Goal: Task Accomplishment & Management: Complete application form

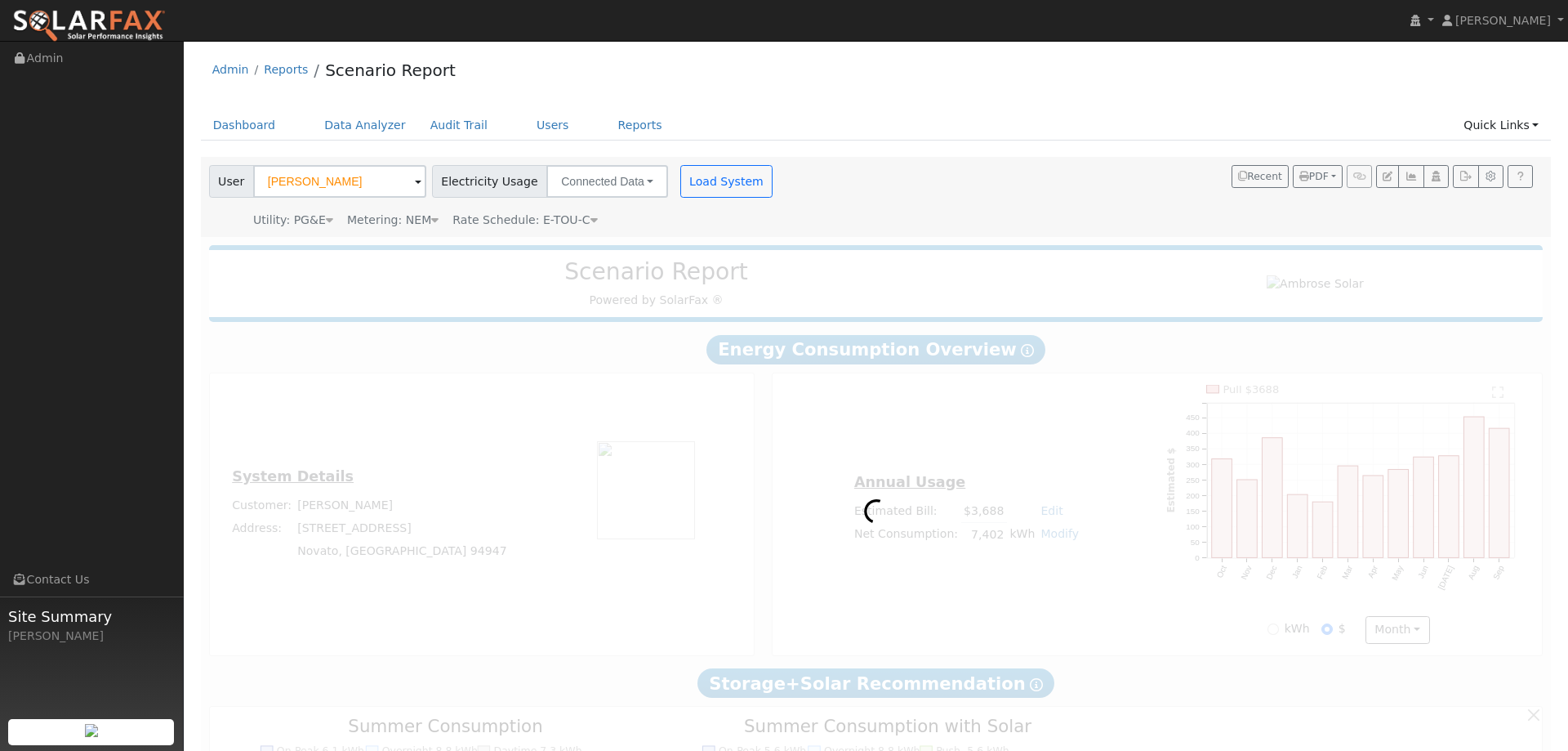
type input "0"
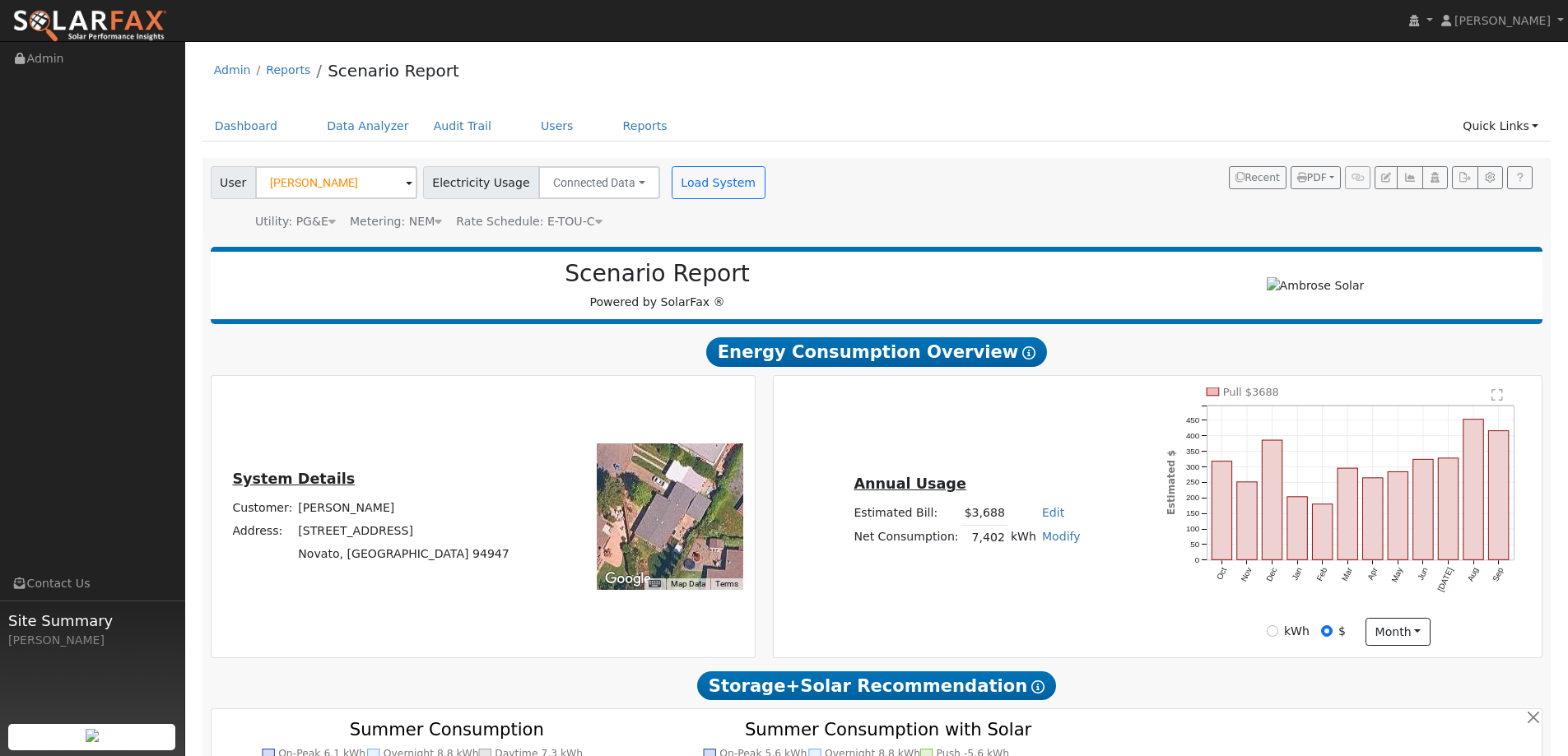
click at [95, 23] on img at bounding box center [90, 25] width 155 height 34
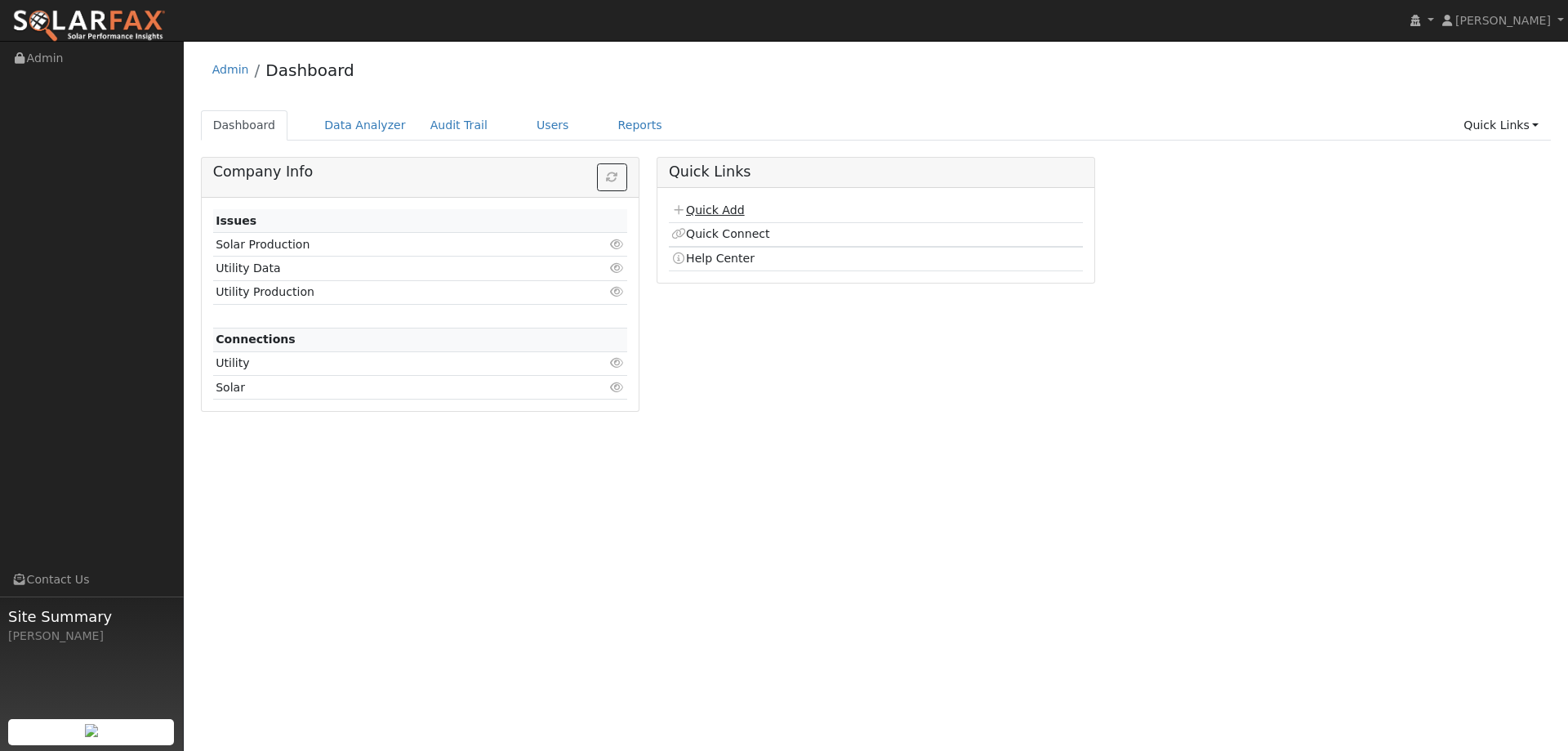
click at [727, 212] on link "Quick Add" at bounding box center [707, 210] width 73 height 14
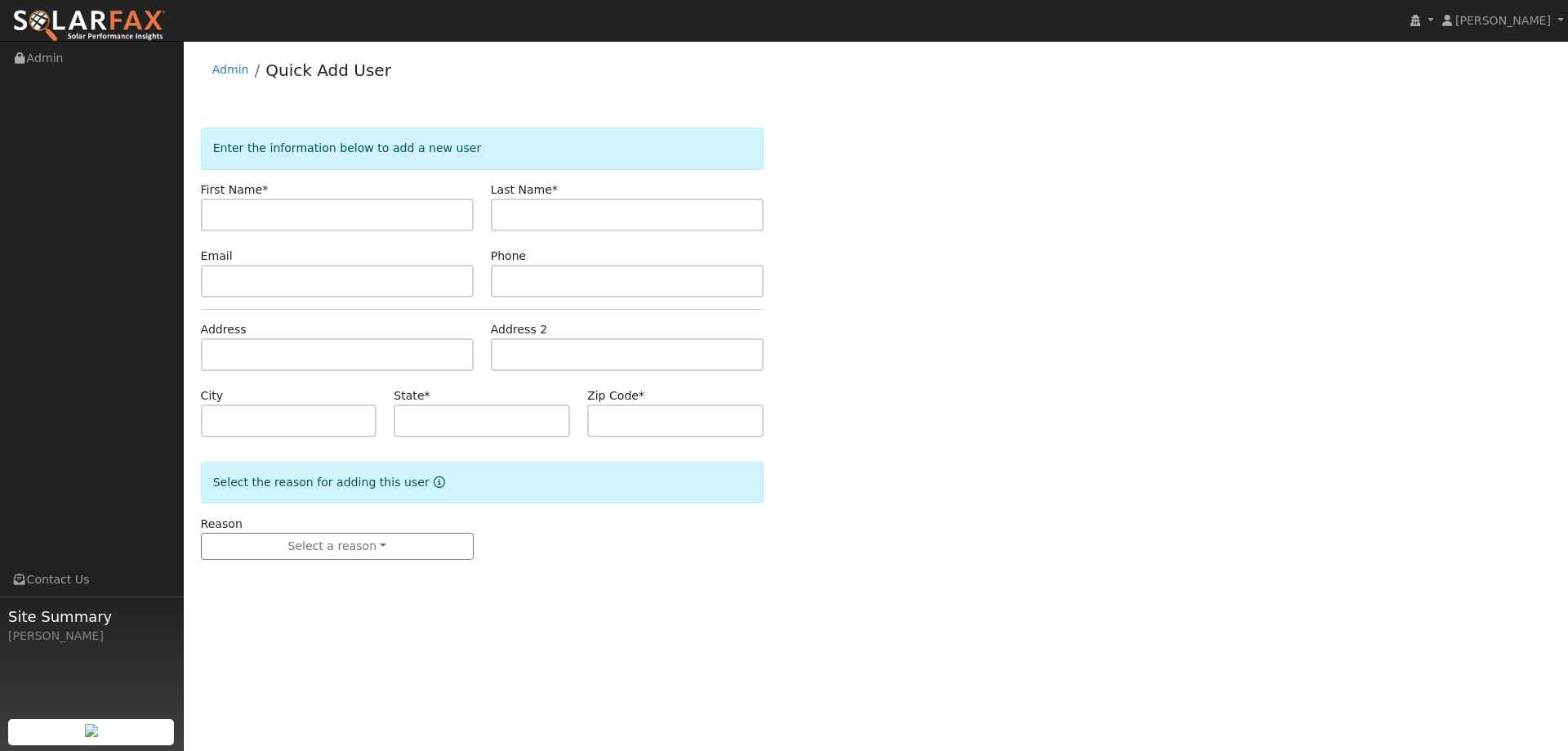
click at [422, 221] on input "text" at bounding box center [338, 215] width 273 height 33
type input "Paul"
click at [551, 200] on input "text" at bounding box center [628, 215] width 273 height 33
type input "Feller"
click at [726, 282] on input "text" at bounding box center [628, 282] width 273 height 33
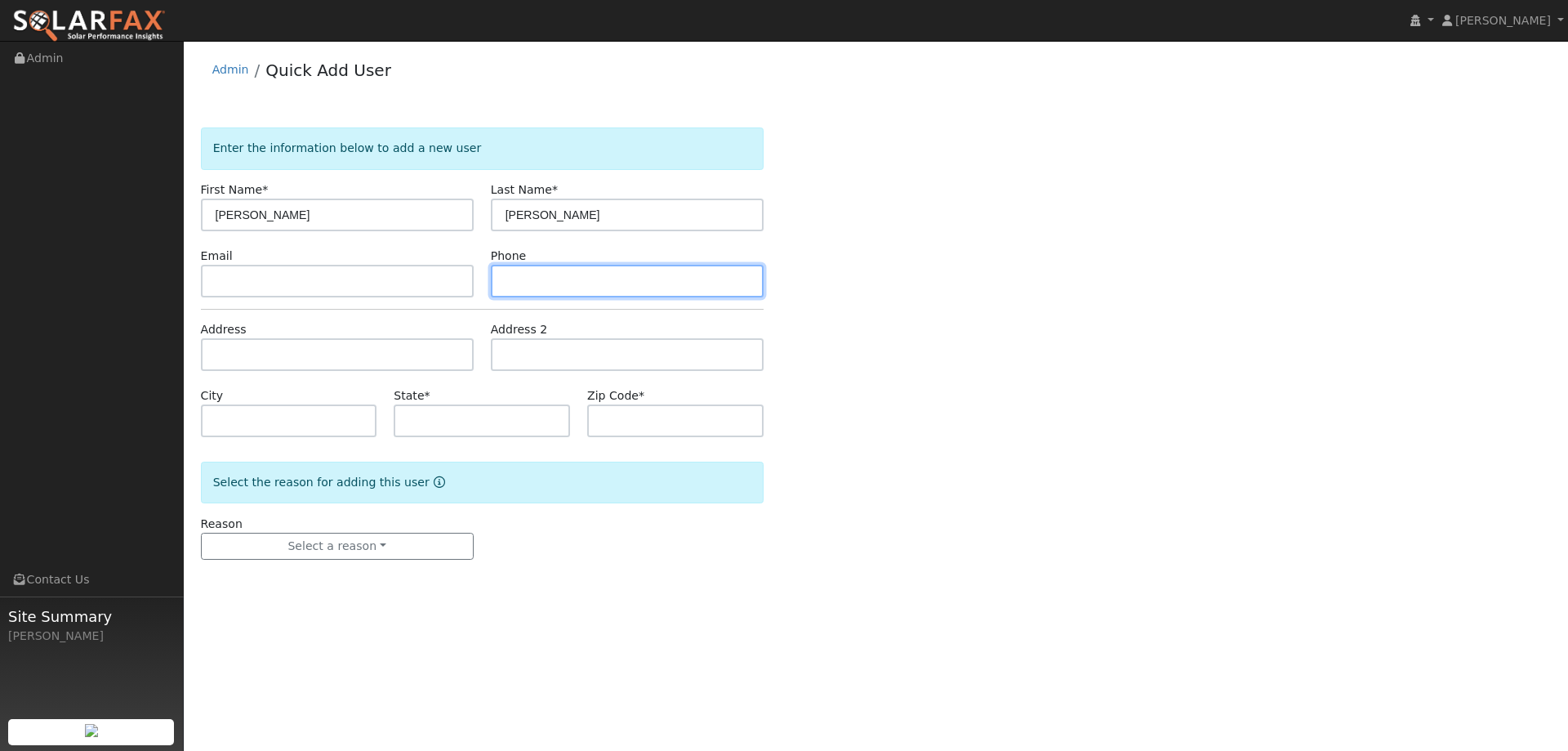
paste input "(408) 398-1795"
click at [509, 286] on input "(408) 398-1795" at bounding box center [628, 282] width 273 height 33
type input "(408) 398-1795"
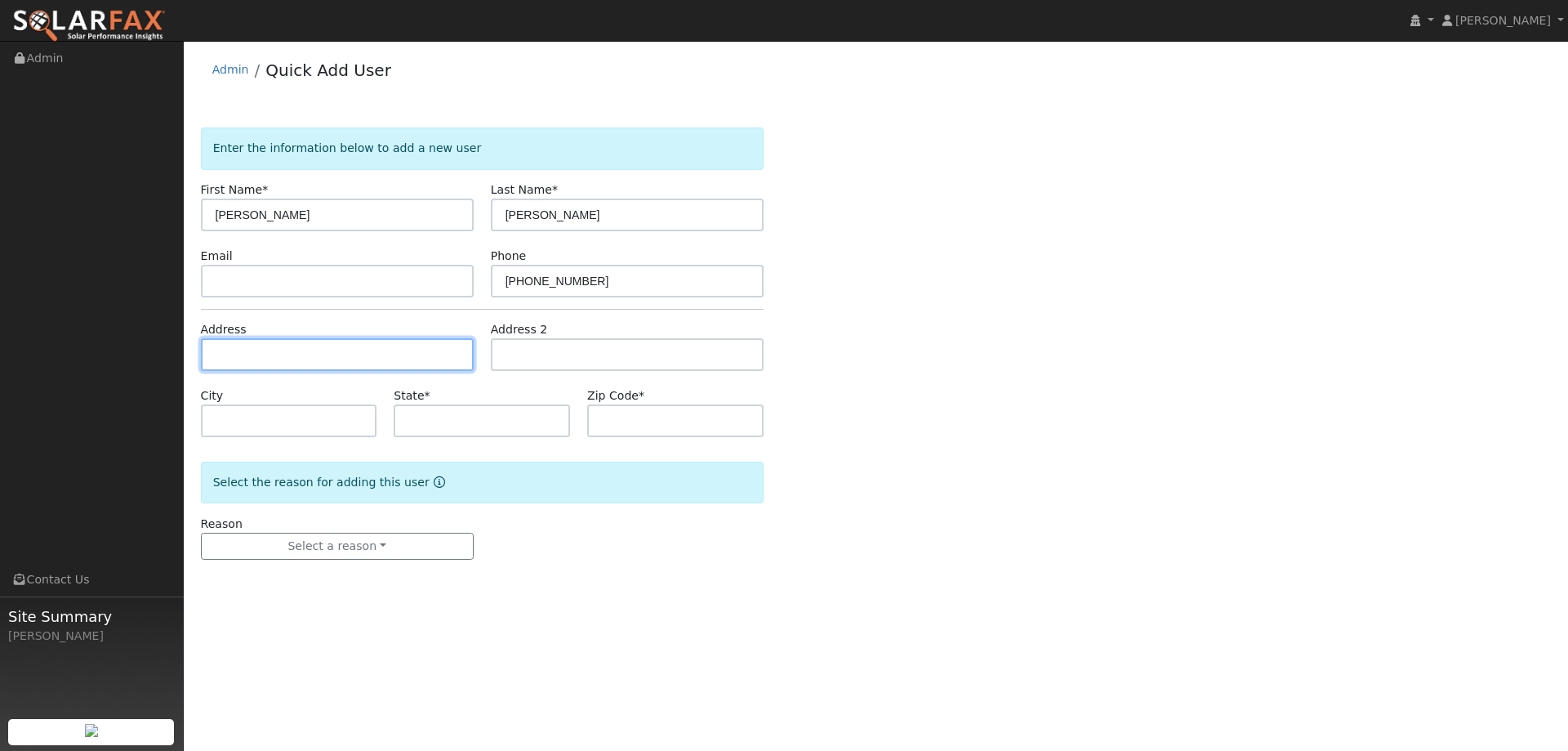
click at [409, 371] on input "text" at bounding box center [338, 355] width 273 height 33
click at [241, 354] on input "text" at bounding box center [338, 355] width 273 height 33
paste input "7605 Wildflower Ct"
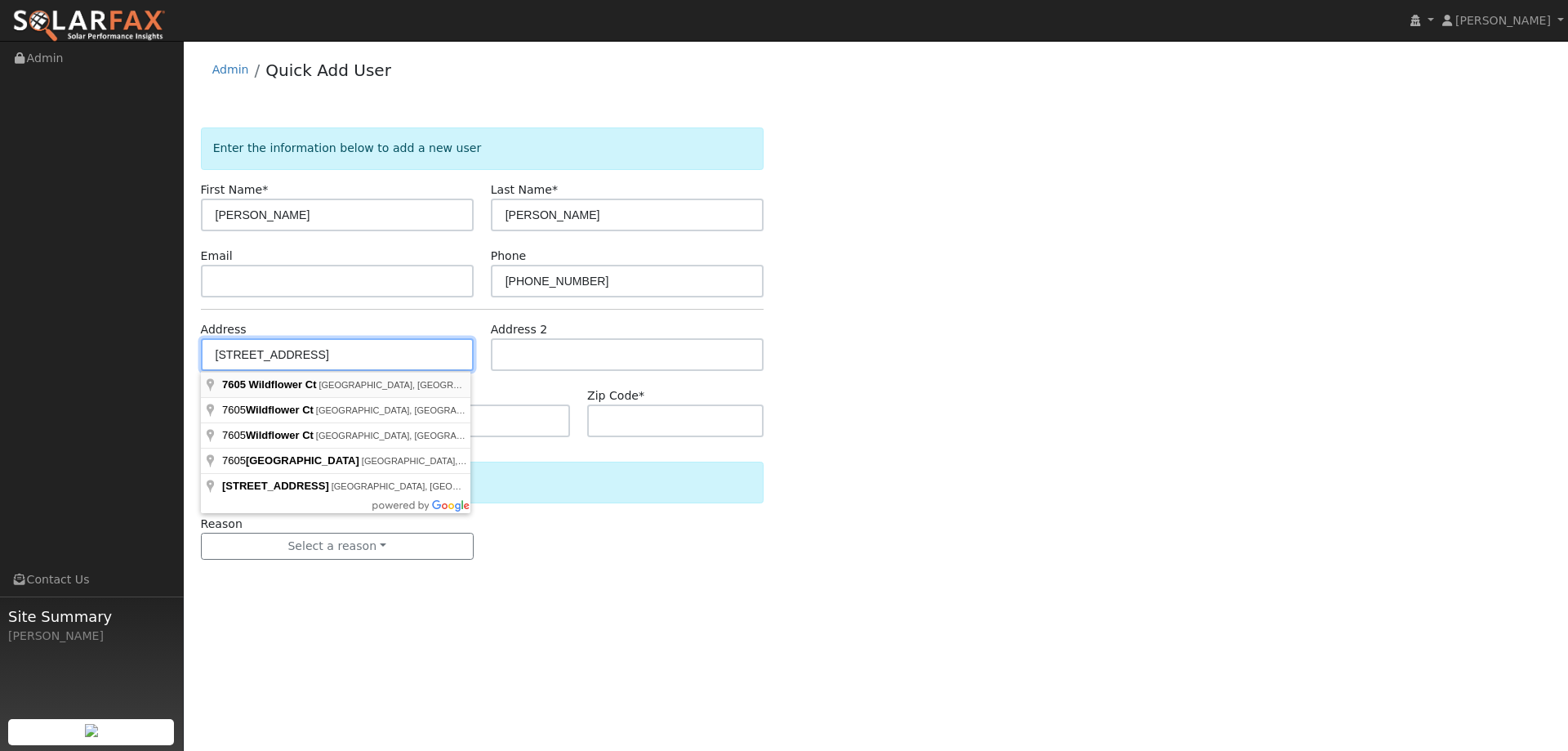
type input "7605 Wildflower Court"
type input "Granite Bay"
type input "CA"
type input "95746"
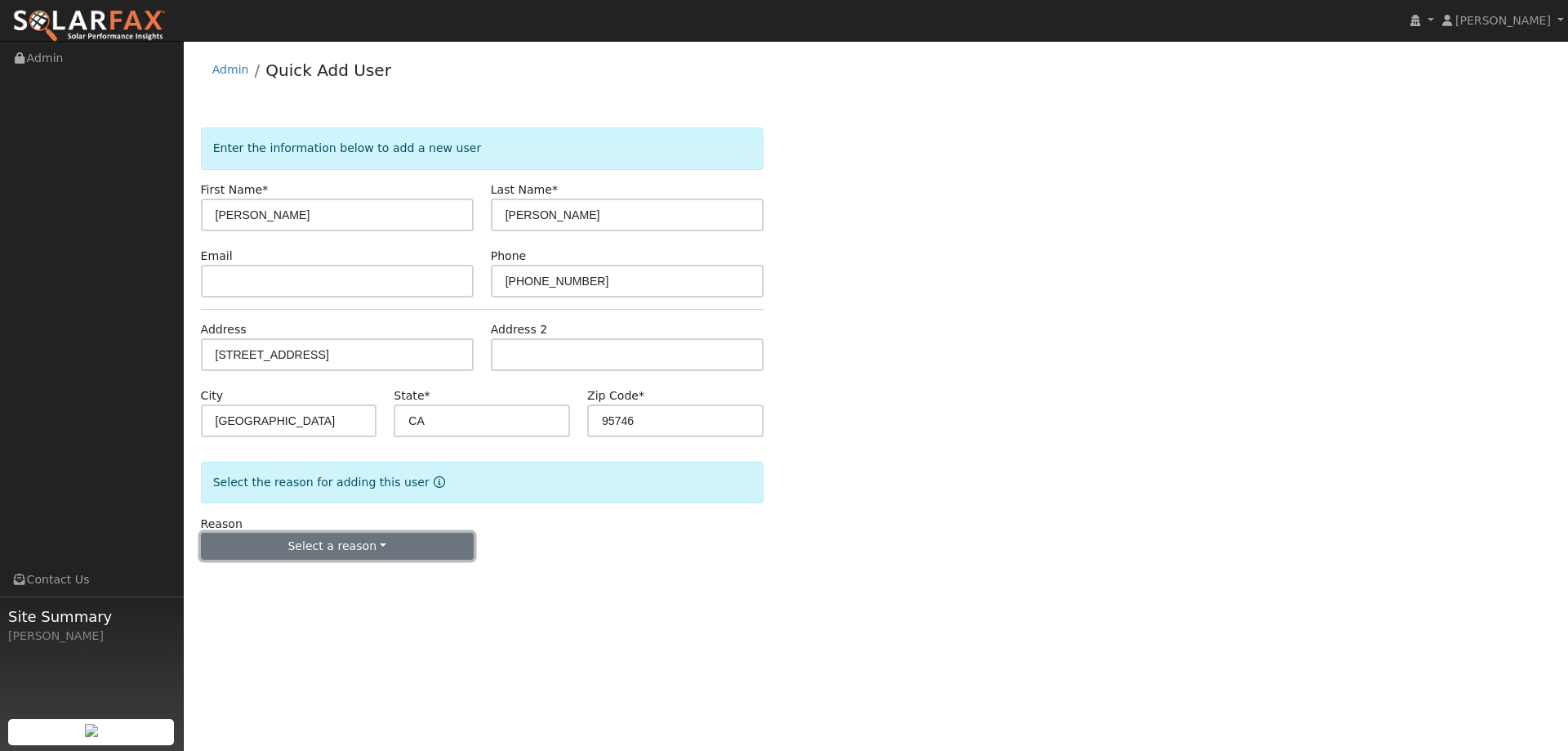
click at [394, 547] on button "Select a reason" at bounding box center [338, 547] width 273 height 28
click at [254, 580] on link "New lead" at bounding box center [292, 581] width 181 height 23
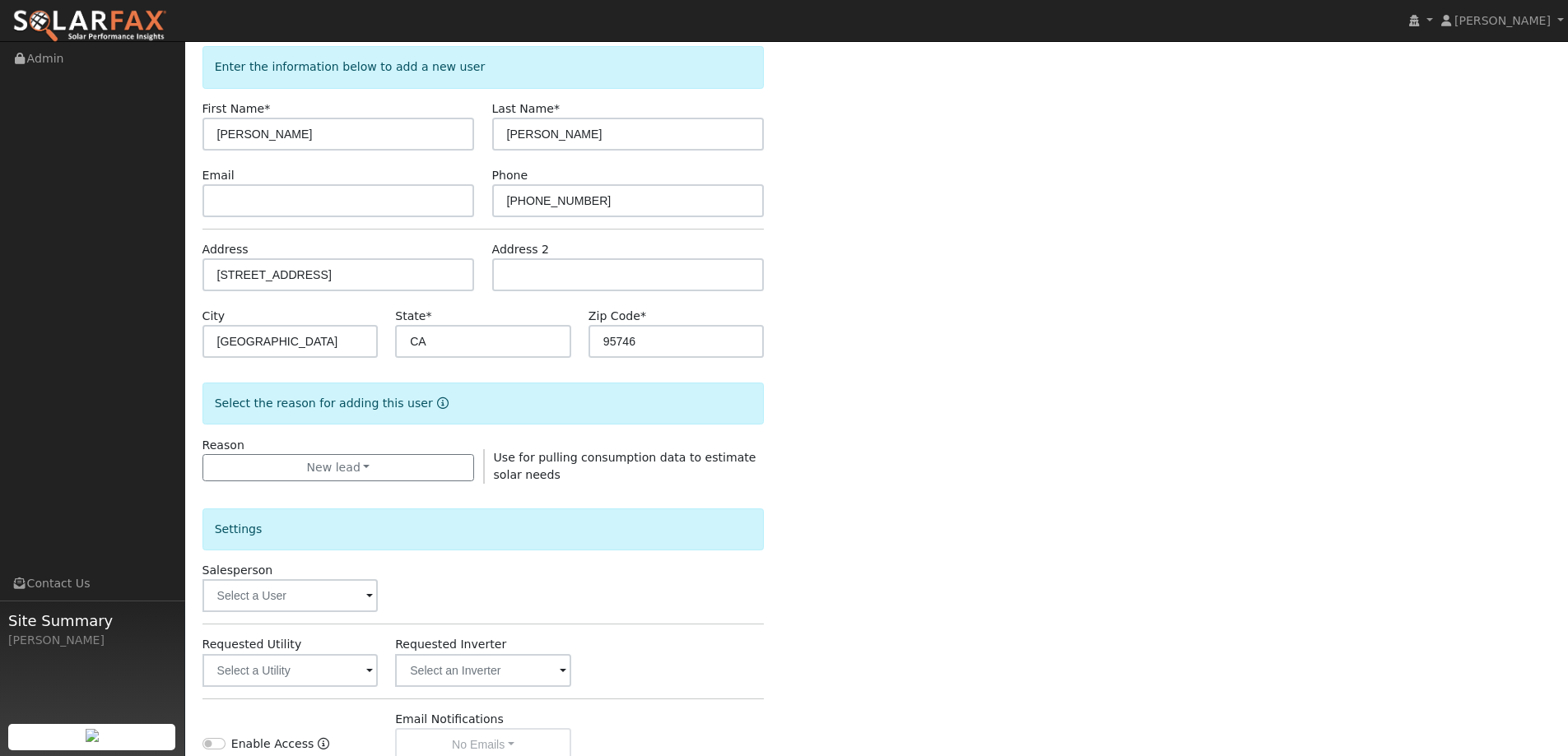
scroll to position [310, 0]
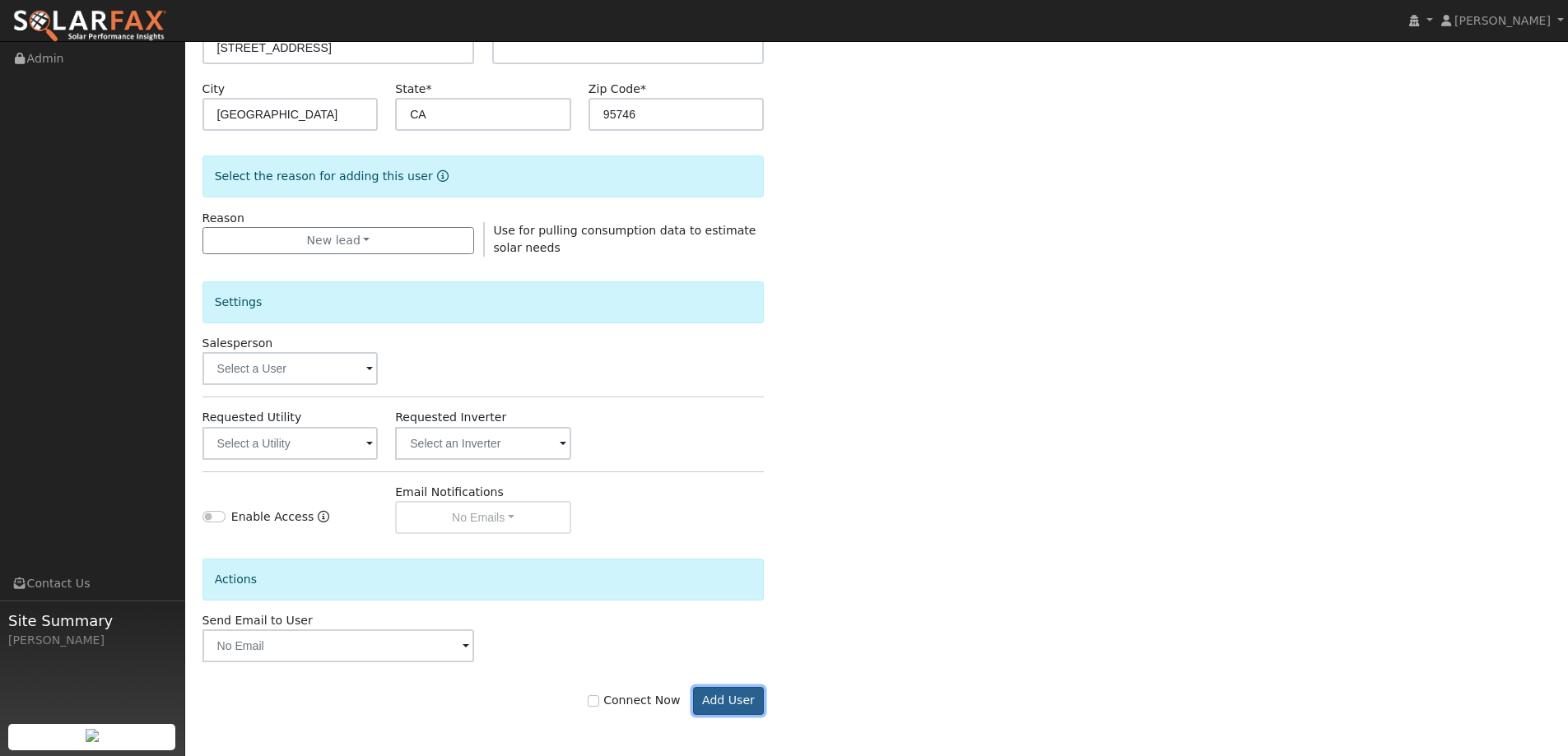
click at [722, 691] on button "Add User" at bounding box center [728, 700] width 71 height 28
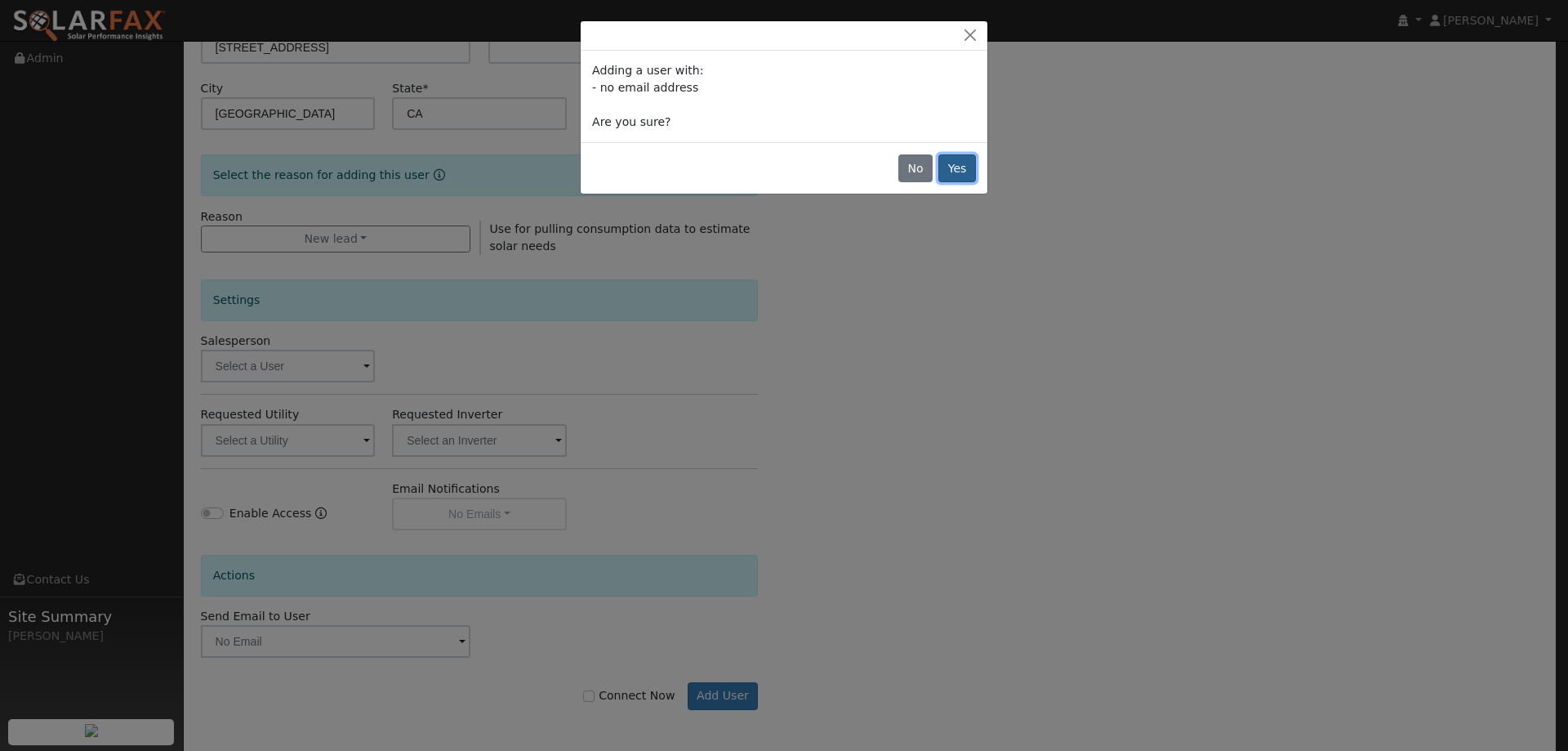
click at [948, 172] on button "Yes" at bounding box center [957, 168] width 38 height 28
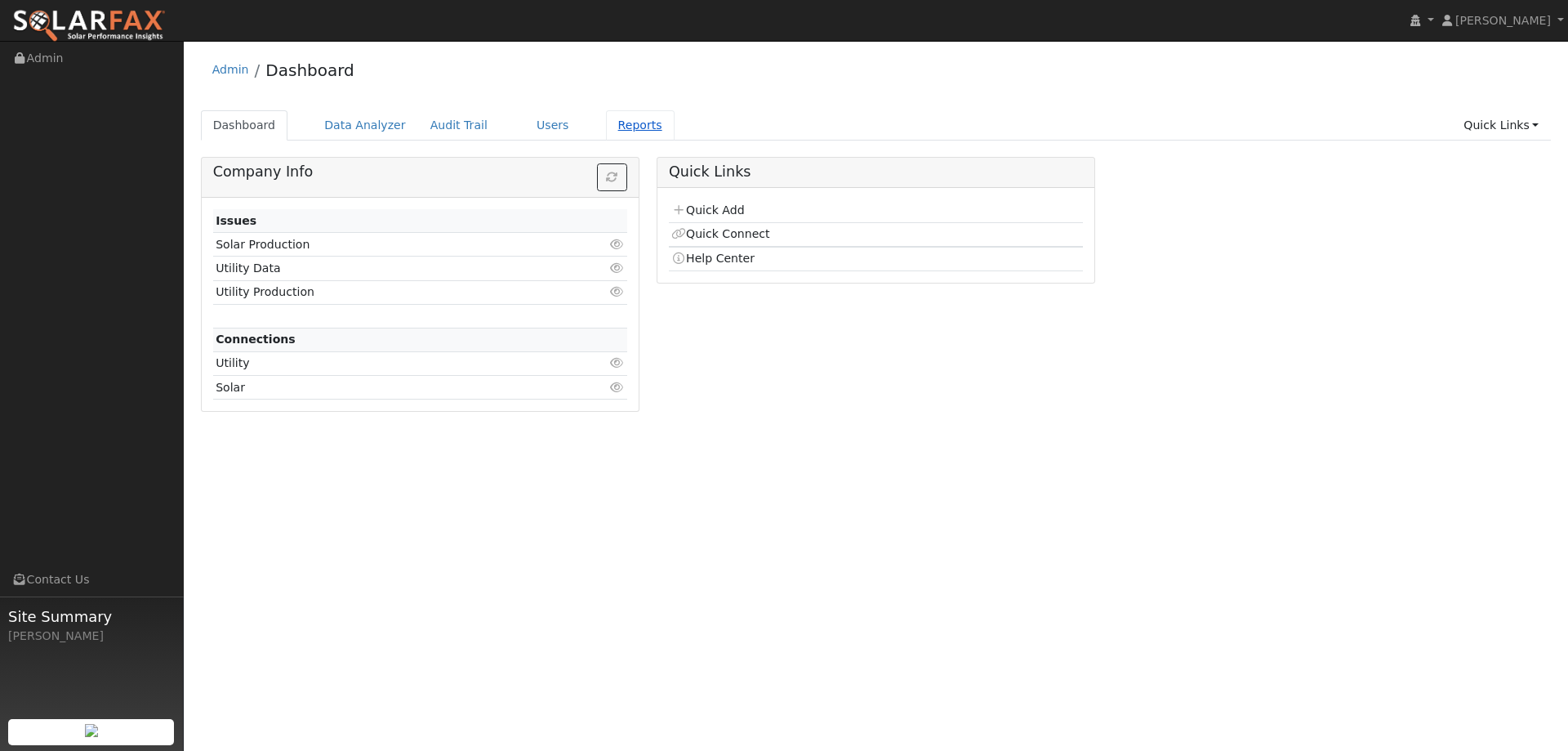
click at [606, 127] on link "Reports" at bounding box center [640, 125] width 69 height 30
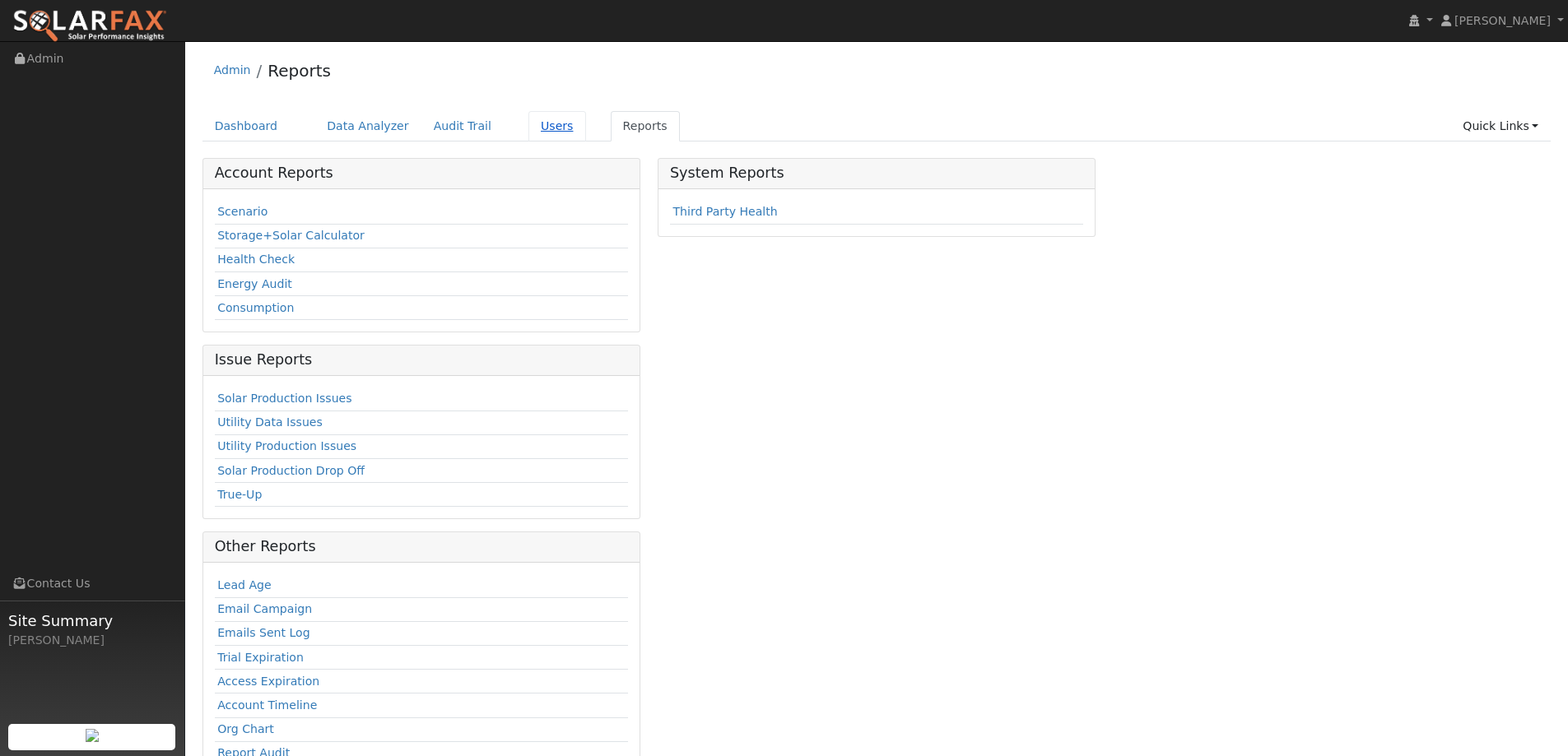
click at [541, 132] on link "Users" at bounding box center [556, 126] width 57 height 30
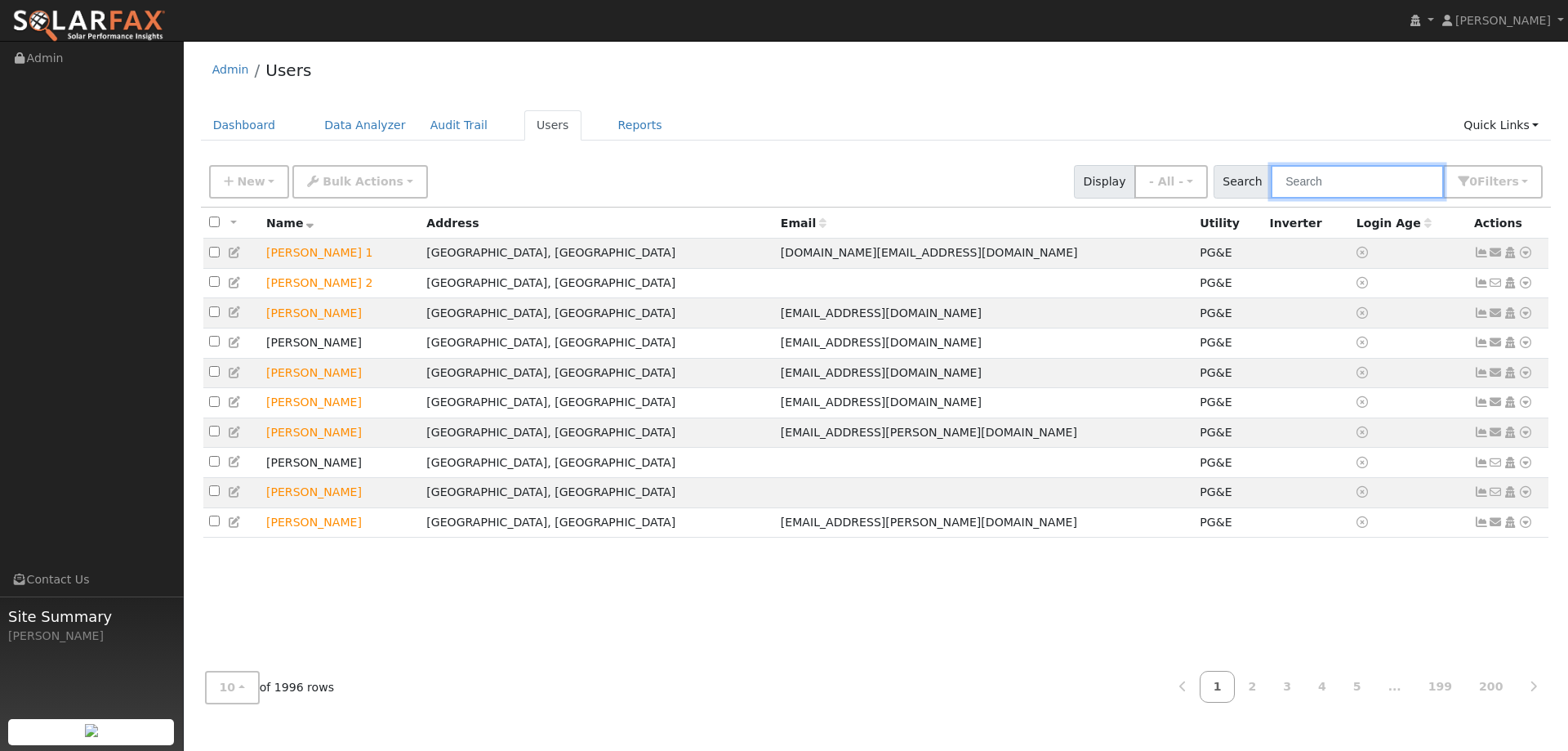
click at [1391, 180] on input "text" at bounding box center [1357, 182] width 173 height 34
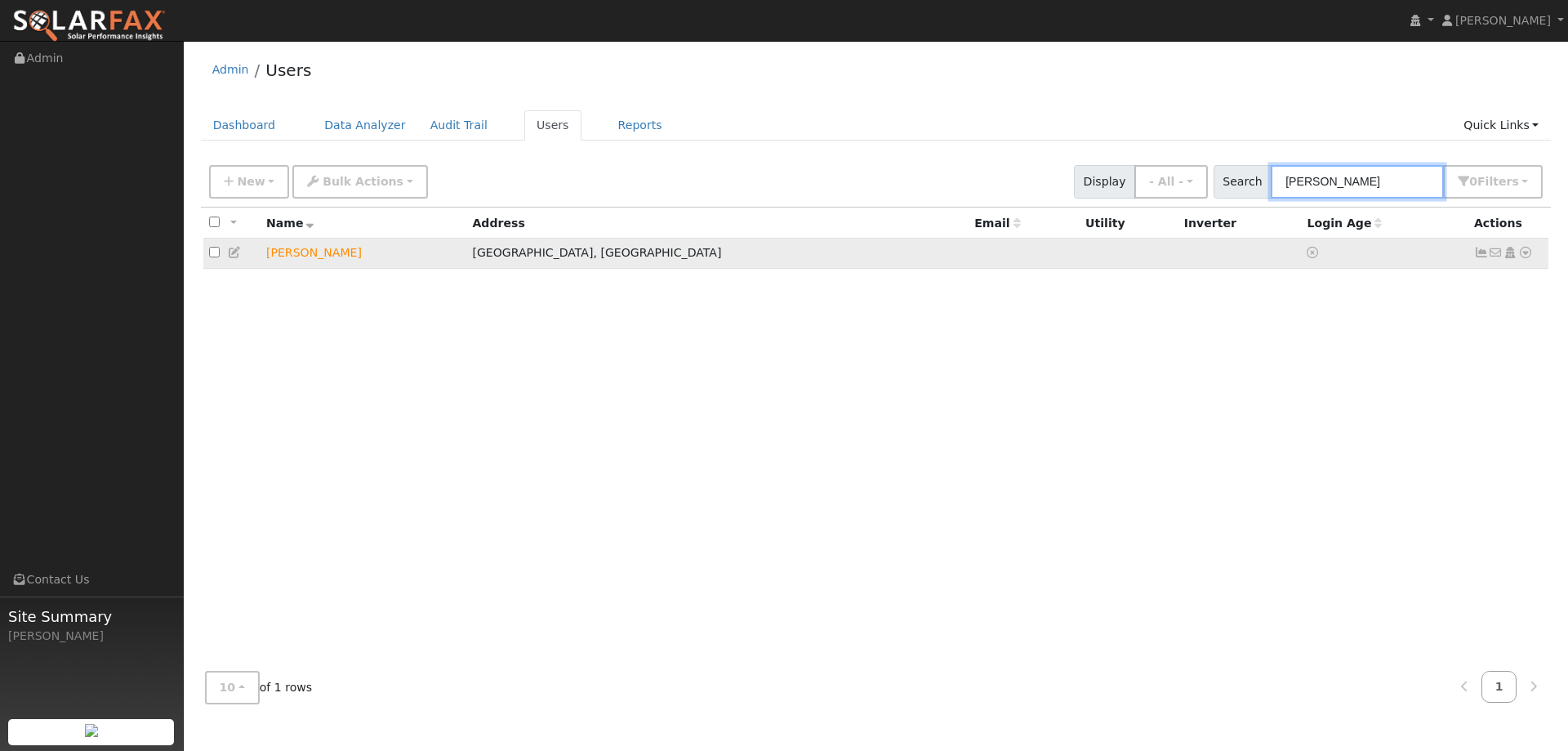
type input "Feller"
click at [1522, 254] on icon at bounding box center [1525, 253] width 15 height 12
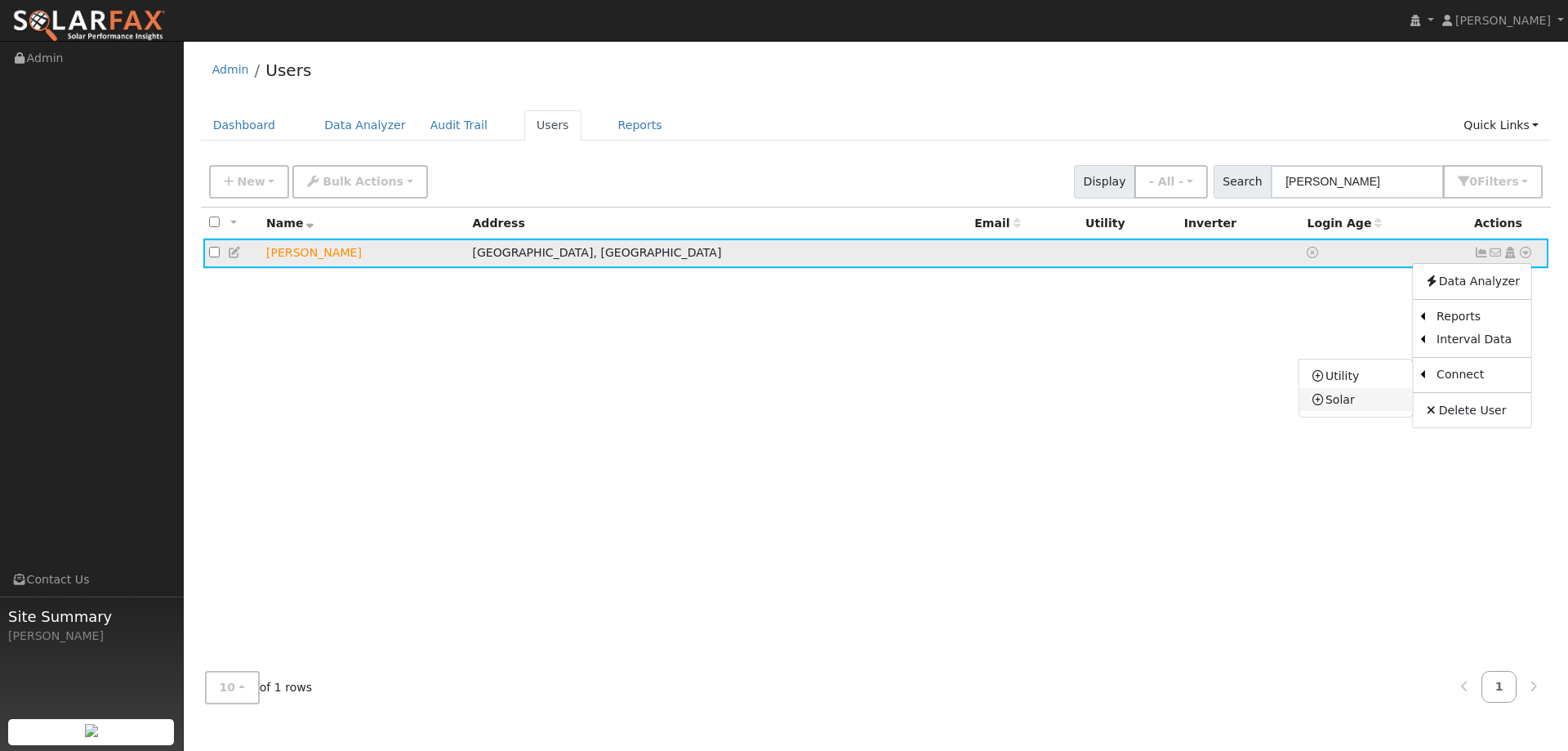
click at [1358, 393] on link "Solar" at bounding box center [1356, 400] width 113 height 23
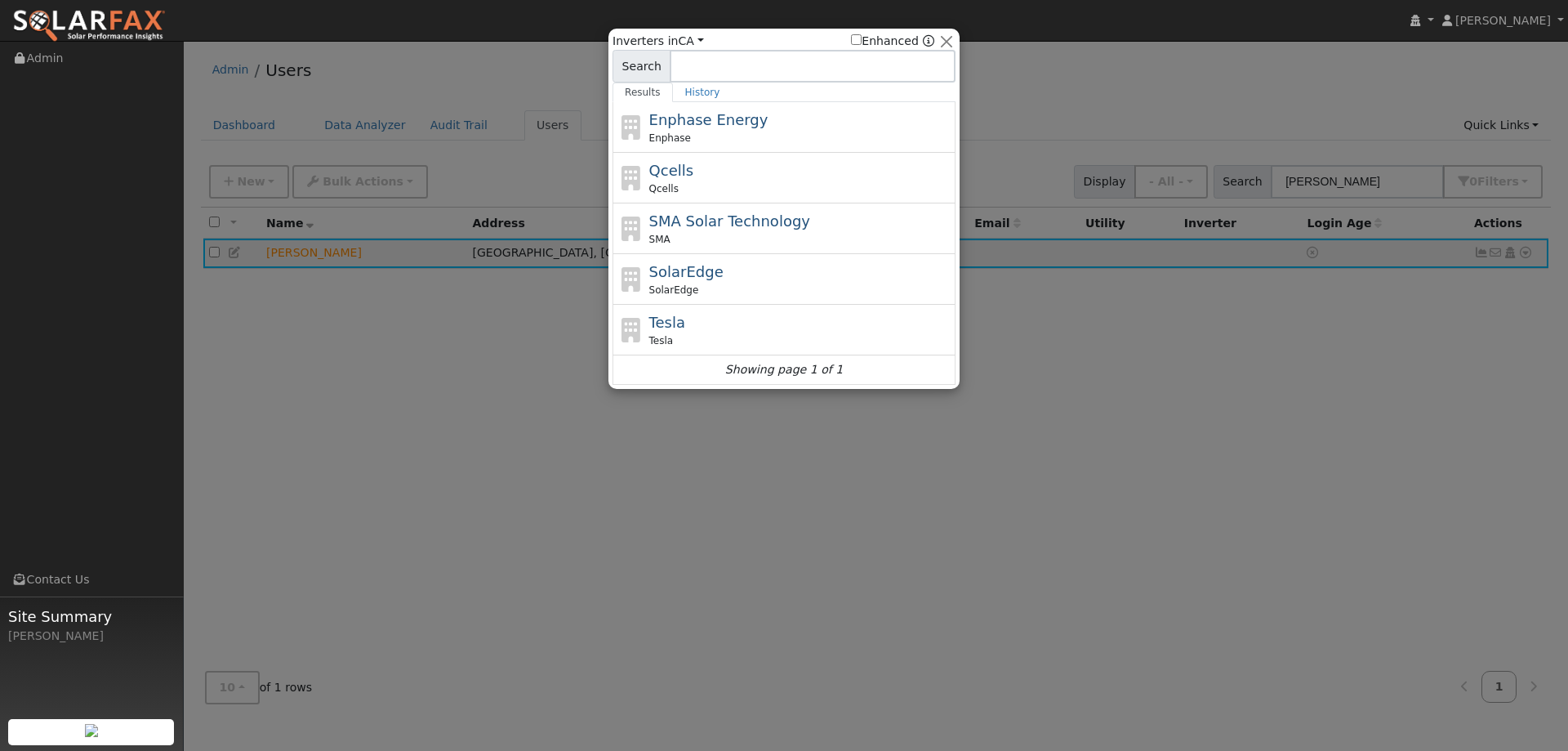
click at [948, 51] on input at bounding box center [813, 67] width 286 height 33
click at [952, 42] on button "button" at bounding box center [947, 42] width 17 height 17
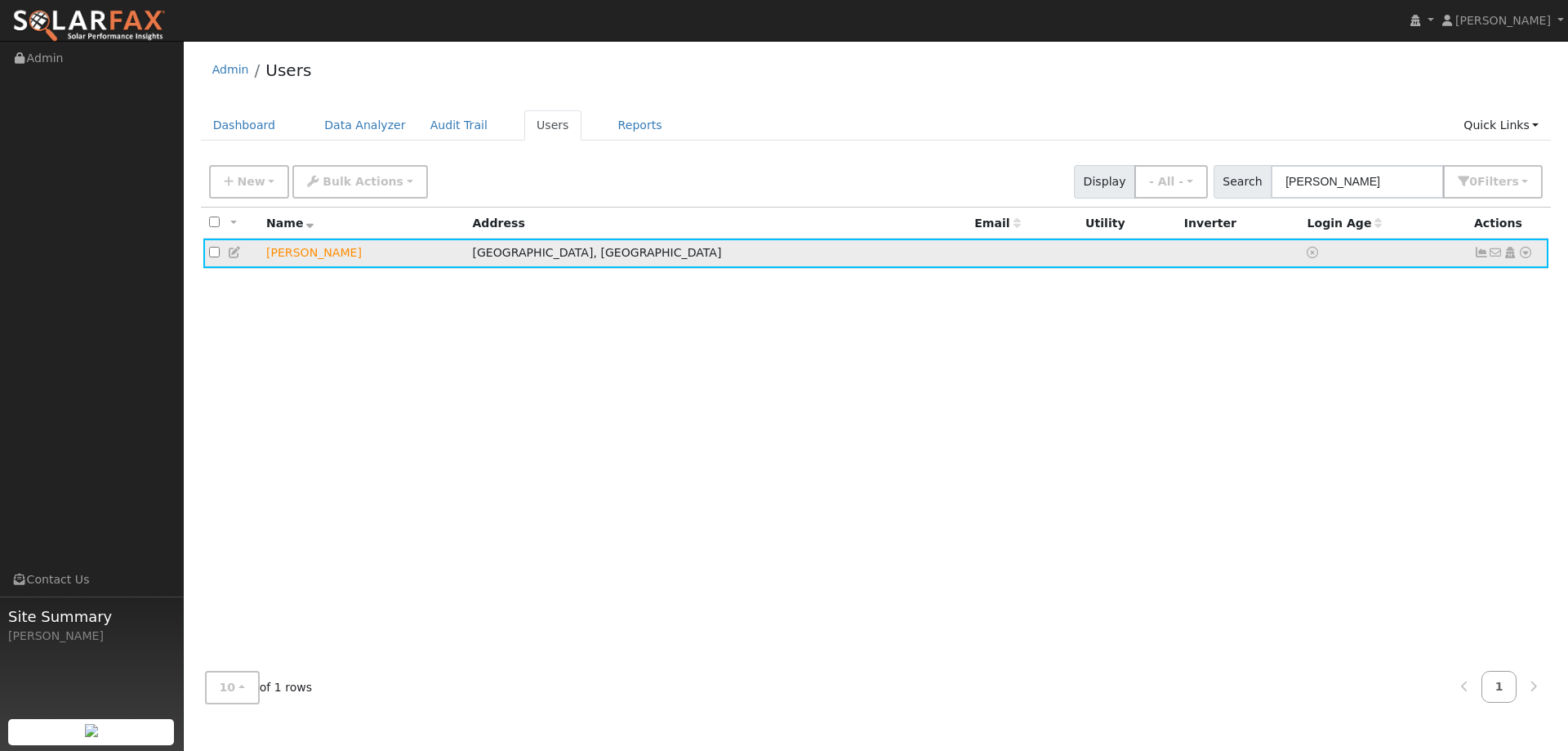
click at [1530, 255] on icon at bounding box center [1525, 253] width 15 height 12
click at [1378, 377] on link "Utility" at bounding box center [1356, 376] width 113 height 23
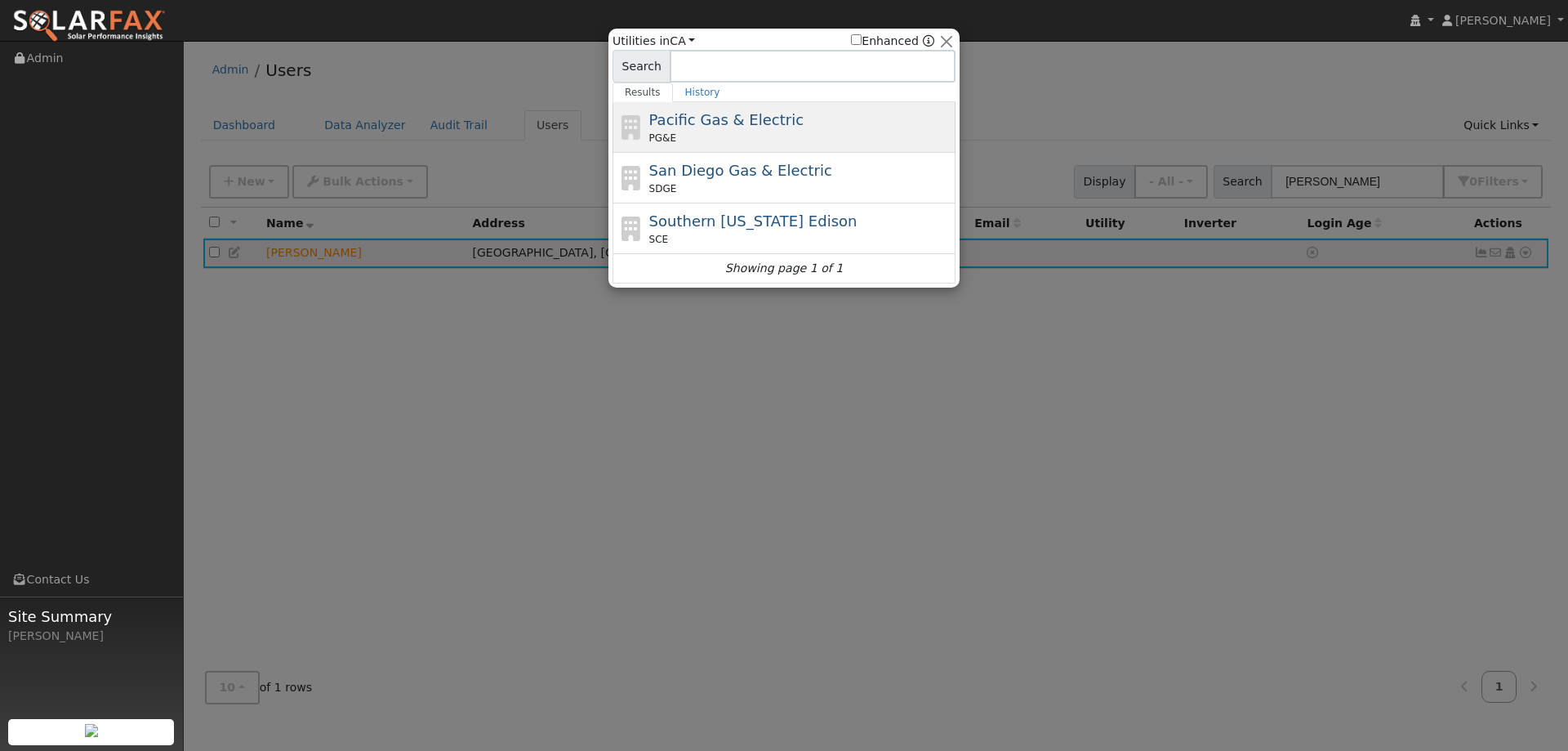
click at [811, 117] on div "Pacific Gas & Electric PG&E" at bounding box center [800, 127] width 303 height 37
